Goal: Task Accomplishment & Management: Manage account settings

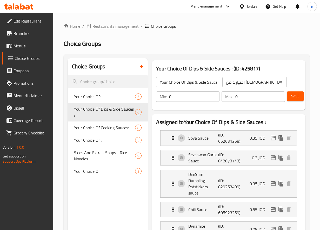
click at [113, 26] on span "Restaurants management" at bounding box center [115, 26] width 46 height 6
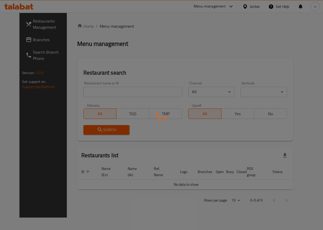
click at [25, 35] on div at bounding box center [161, 115] width 323 height 230
click at [22, 39] on div at bounding box center [161, 115] width 323 height 230
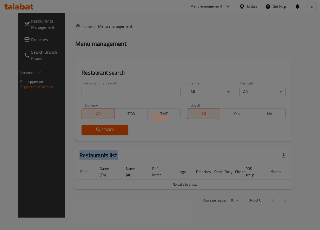
click at [22, 39] on div at bounding box center [160, 115] width 320 height 230
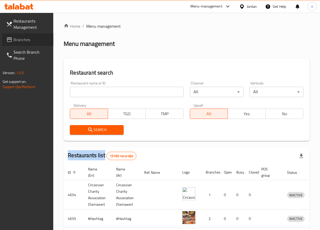
click at [21, 43] on span "Branches" at bounding box center [31, 40] width 36 height 6
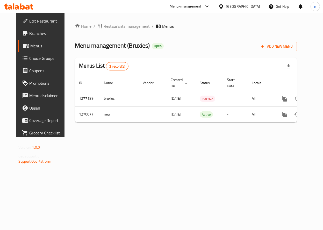
click at [29, 60] on span "Choice Groups" at bounding box center [47, 58] width 36 height 6
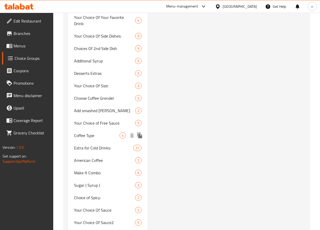
scroll to position [387, 0]
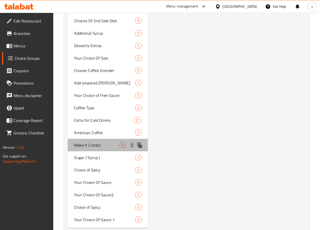
click at [89, 142] on span "Make It Combo:" at bounding box center [96, 145] width 45 height 6
type input "Make It Combo:"
type input "اجعلها كومبو:"
type input "0"
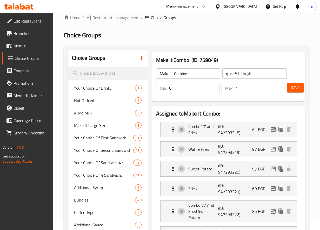
scroll to position [0, 0]
